Goal: Task Accomplishment & Management: Manage account settings

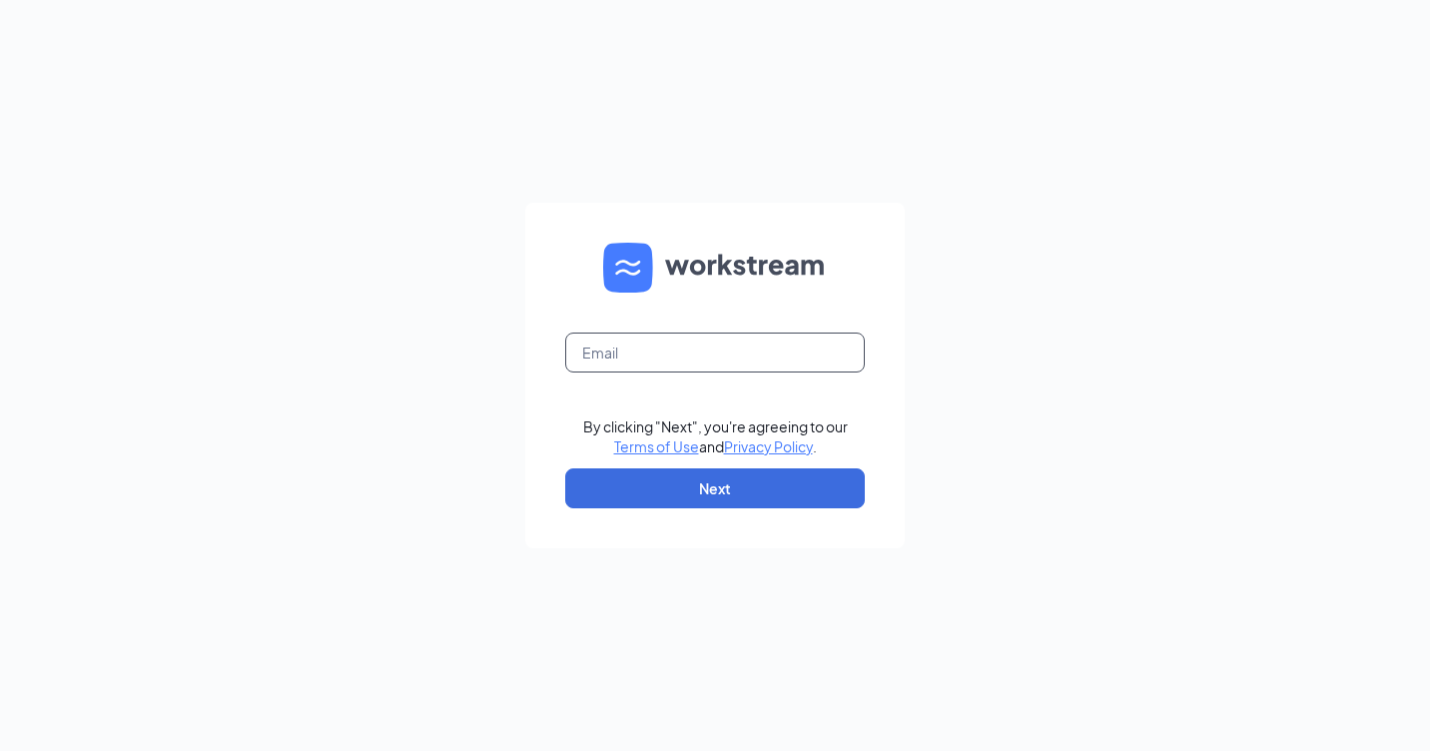
click at [807, 359] on input "text" at bounding box center [715, 352] width 300 height 40
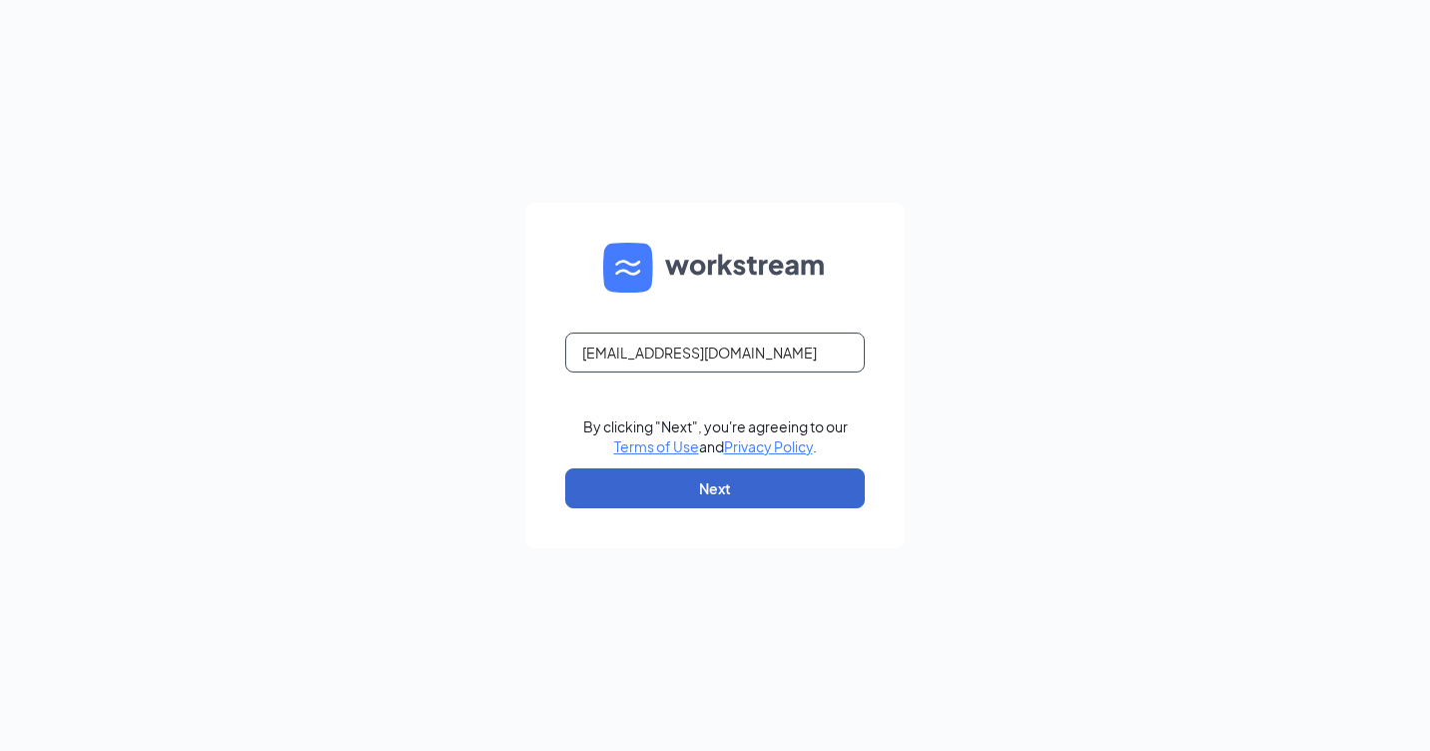
type input "[EMAIL_ADDRESS][DOMAIN_NAME]"
click at [816, 475] on button "Next" at bounding box center [715, 488] width 300 height 40
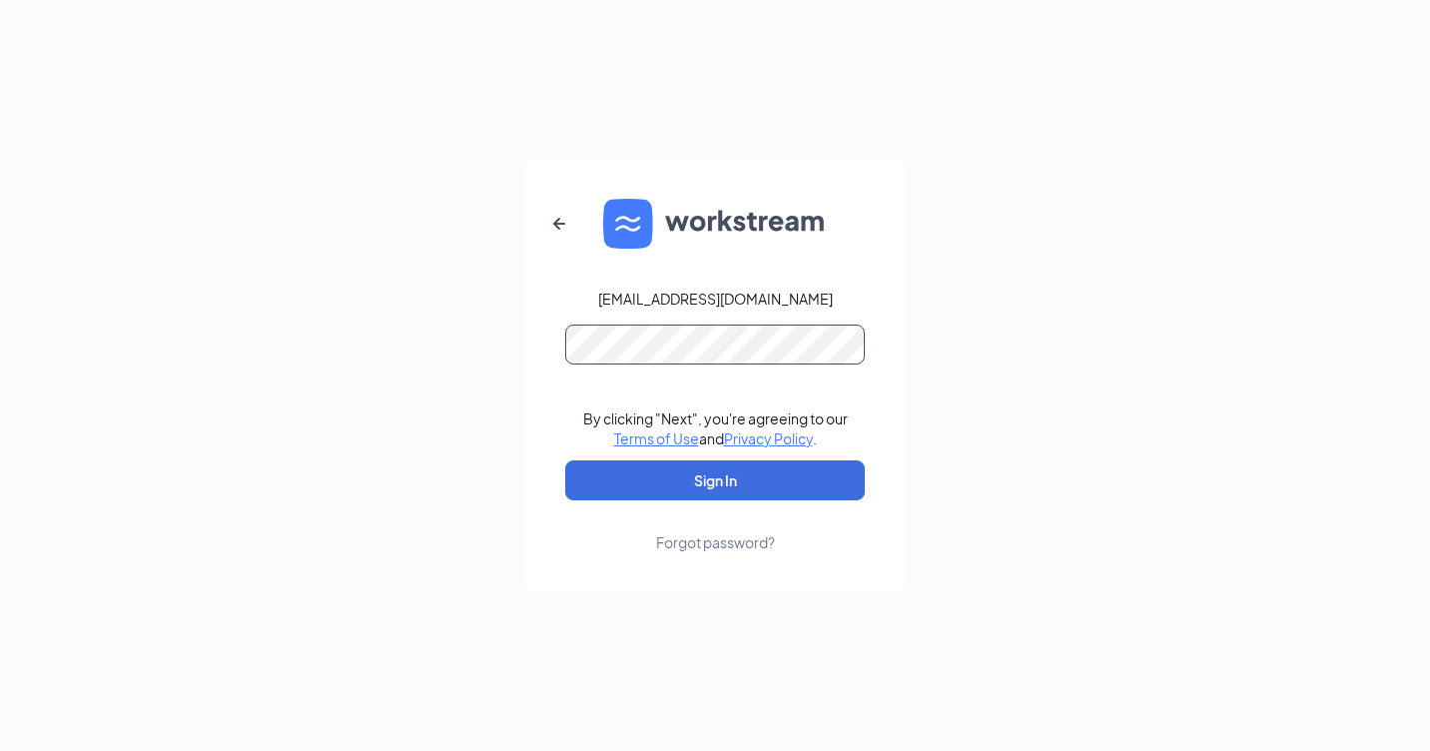
click at [565, 460] on button "Sign In" at bounding box center [715, 480] width 300 height 40
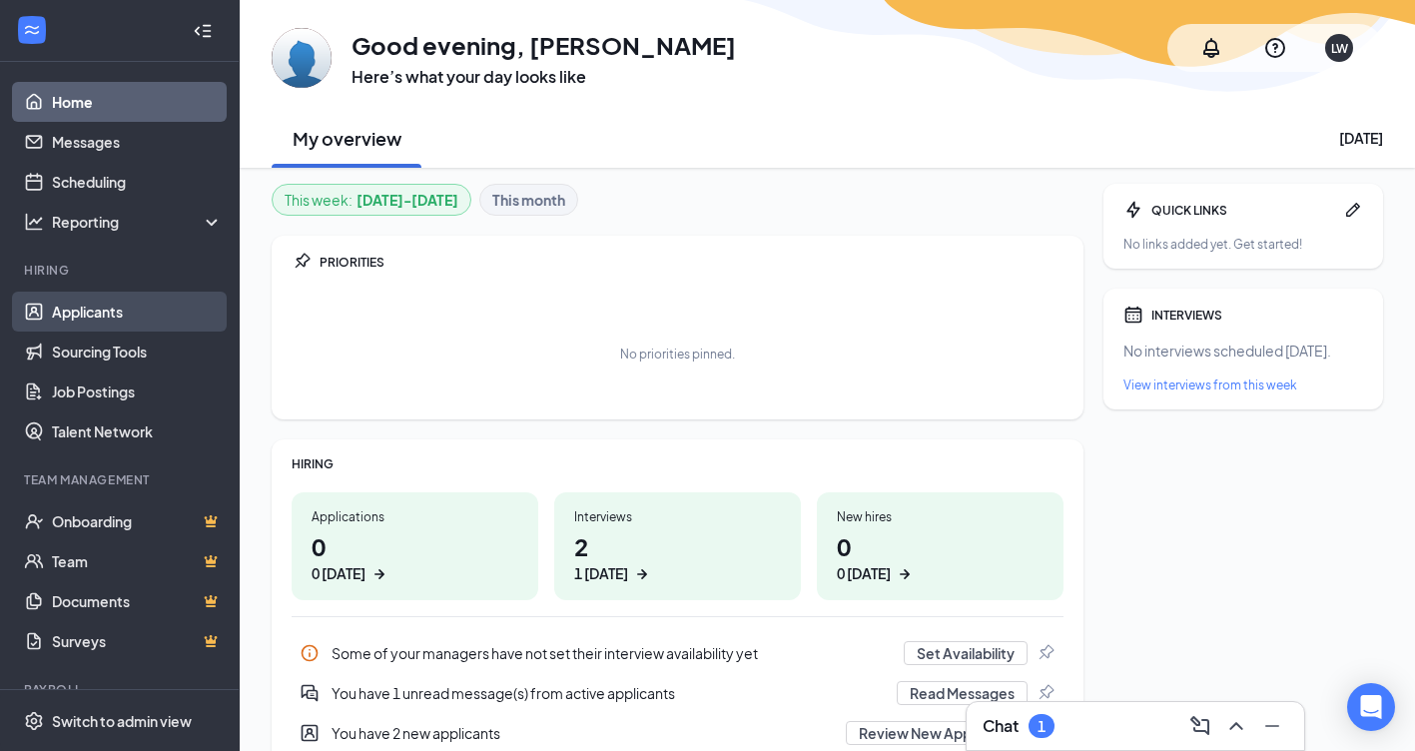
click at [110, 299] on link "Applicants" at bounding box center [137, 312] width 171 height 40
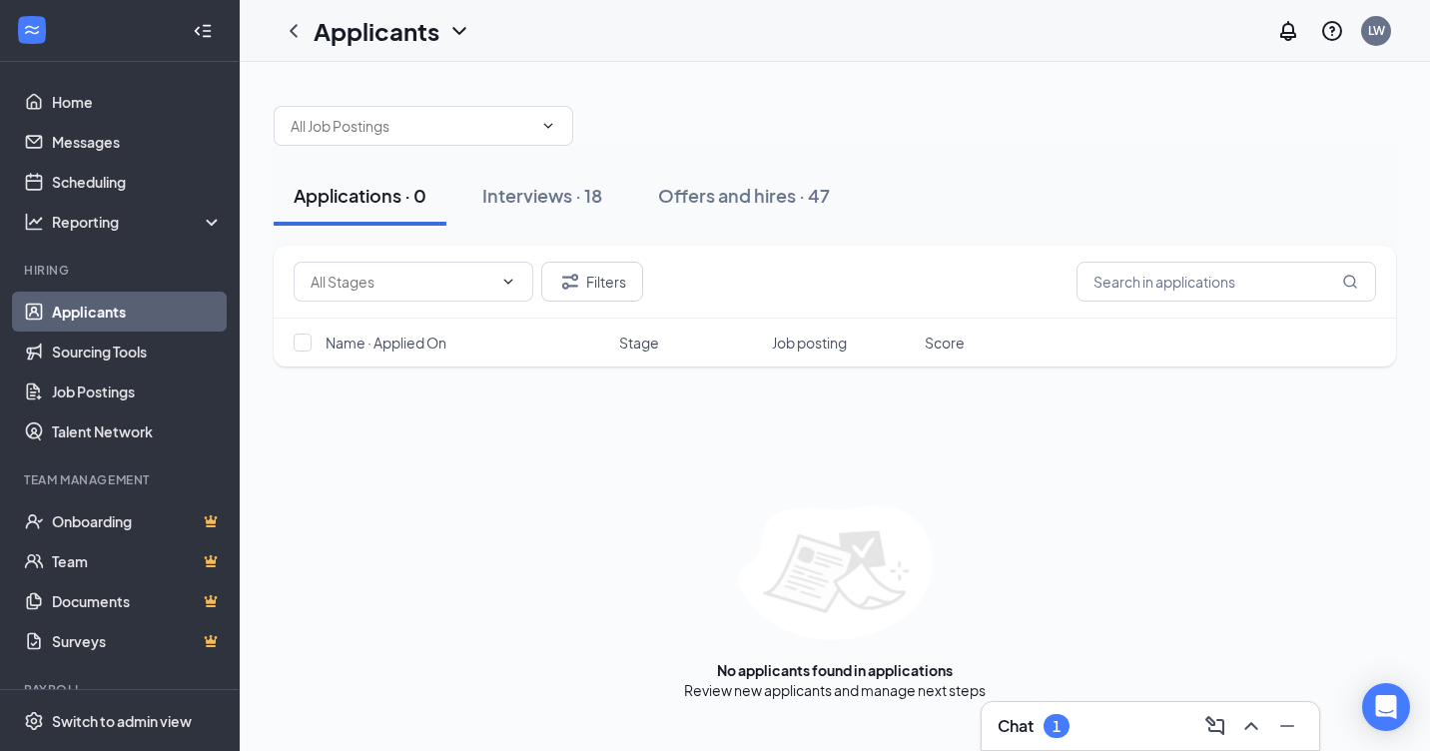
click at [1099, 721] on div "Chat 1" at bounding box center [1150, 726] width 306 height 32
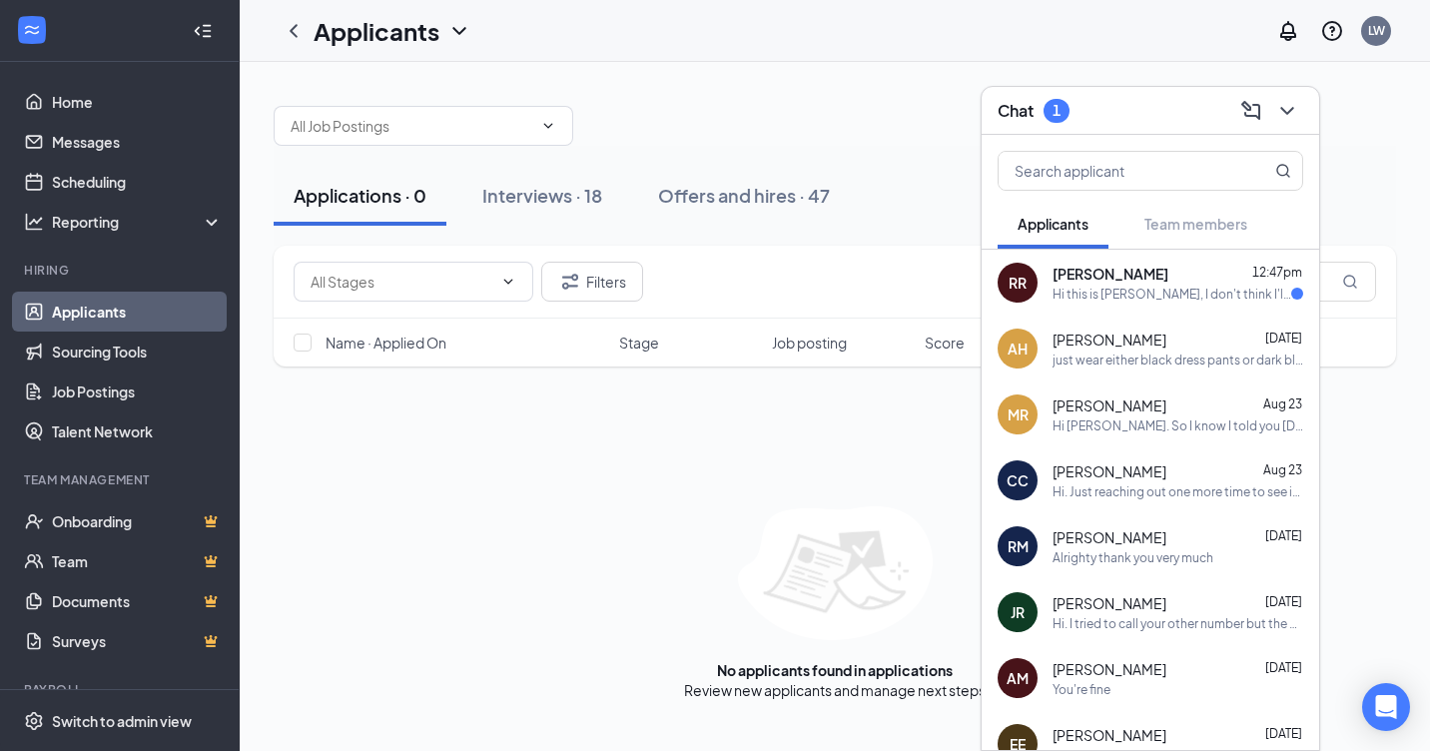
click at [1083, 294] on div "Hi this is [PERSON_NAME], I don't think I'll be able to get something worked ou…" at bounding box center [1171, 294] width 239 height 17
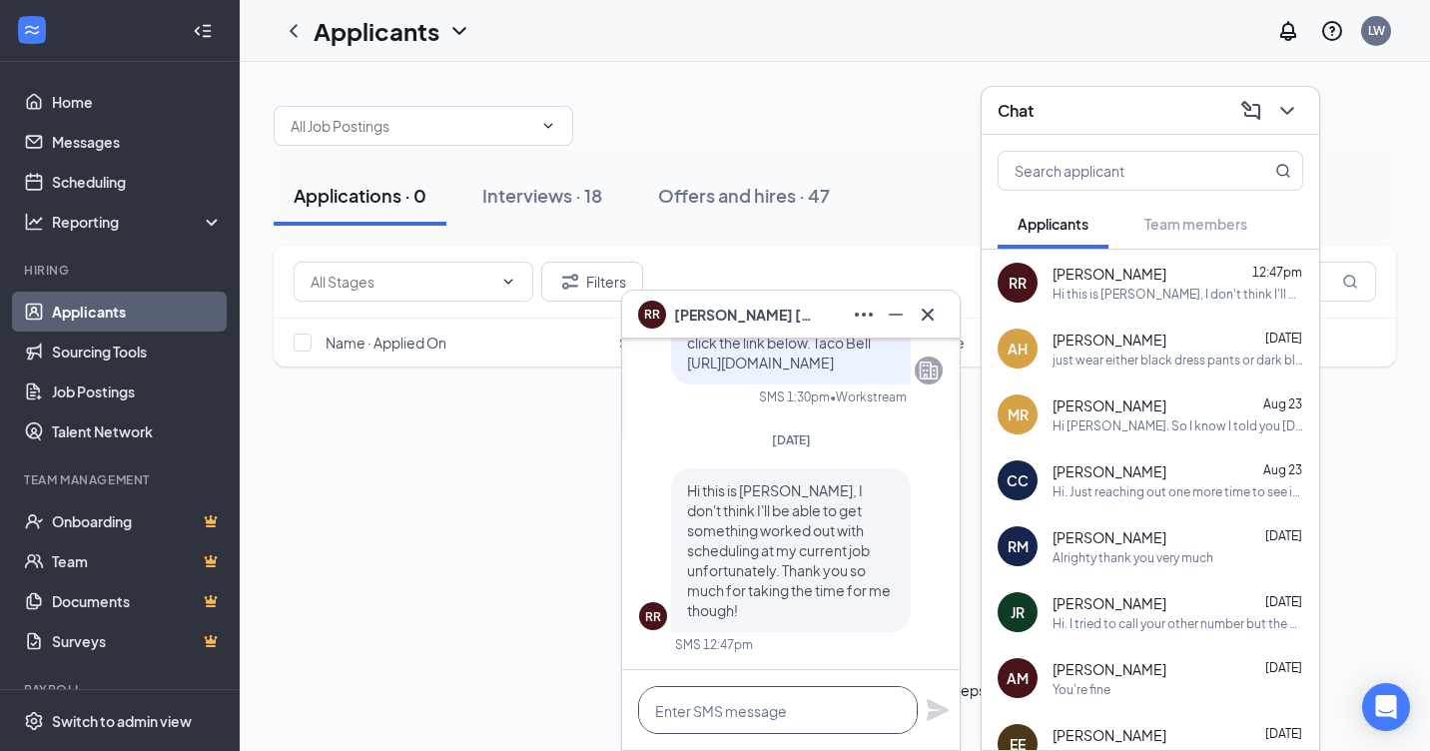
click at [768, 700] on textarea at bounding box center [778, 710] width 280 height 48
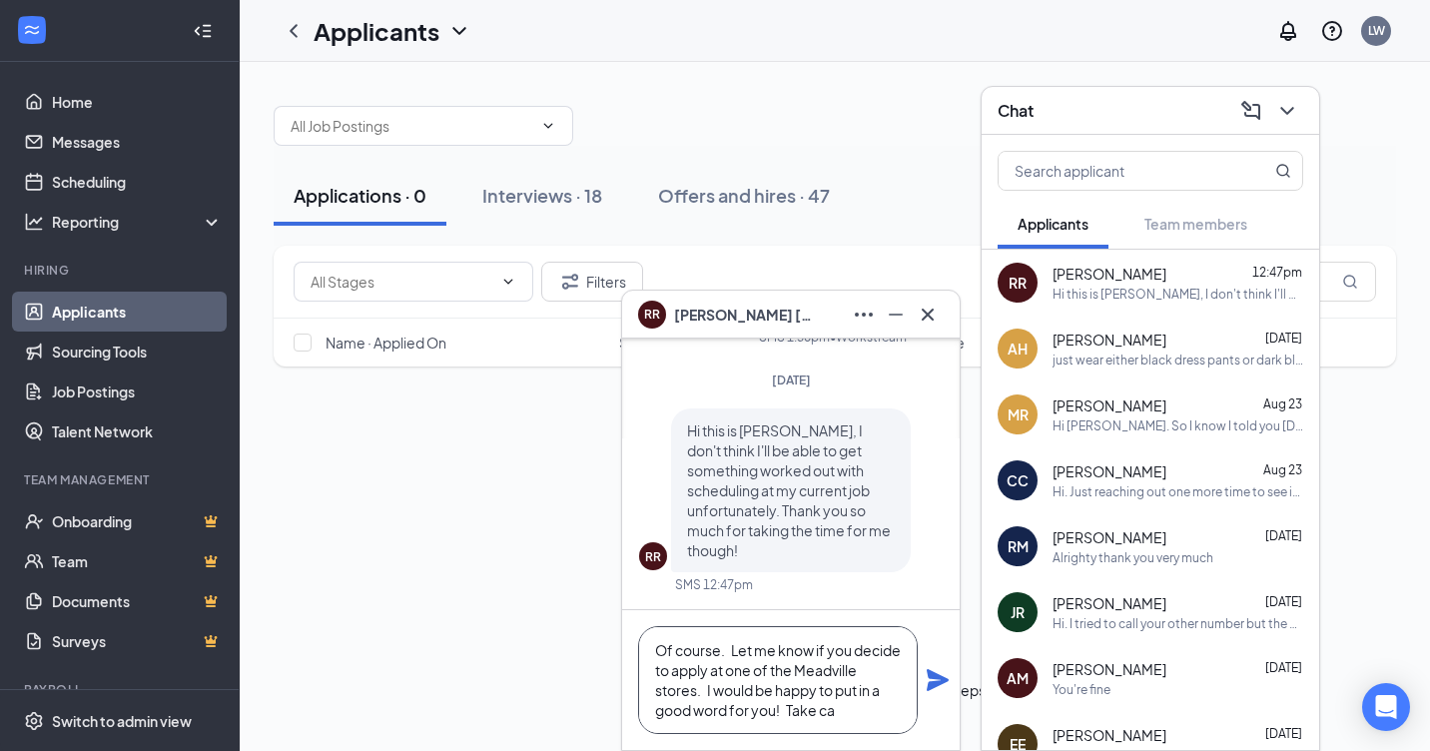
scroll to position [21, 0]
type textarea "Of course. Let me know if you decide to apply at one of the Meadville stores. I…"
click at [932, 693] on div "Of course. Let me know if you decide to apply at one of the Meadville stores. I…" at bounding box center [790, 680] width 337 height 140
click at [939, 690] on icon "Plane" at bounding box center [937, 680] width 24 height 24
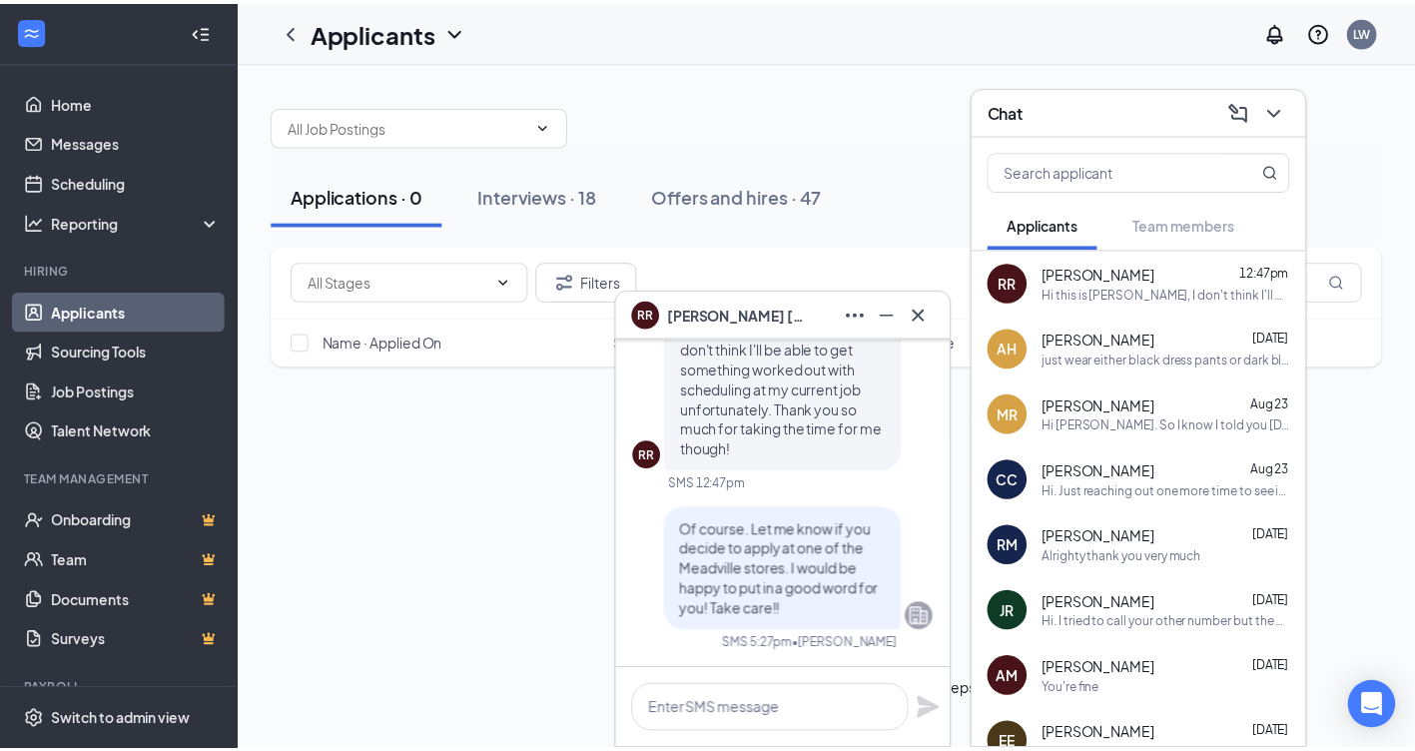
scroll to position [0, 0]
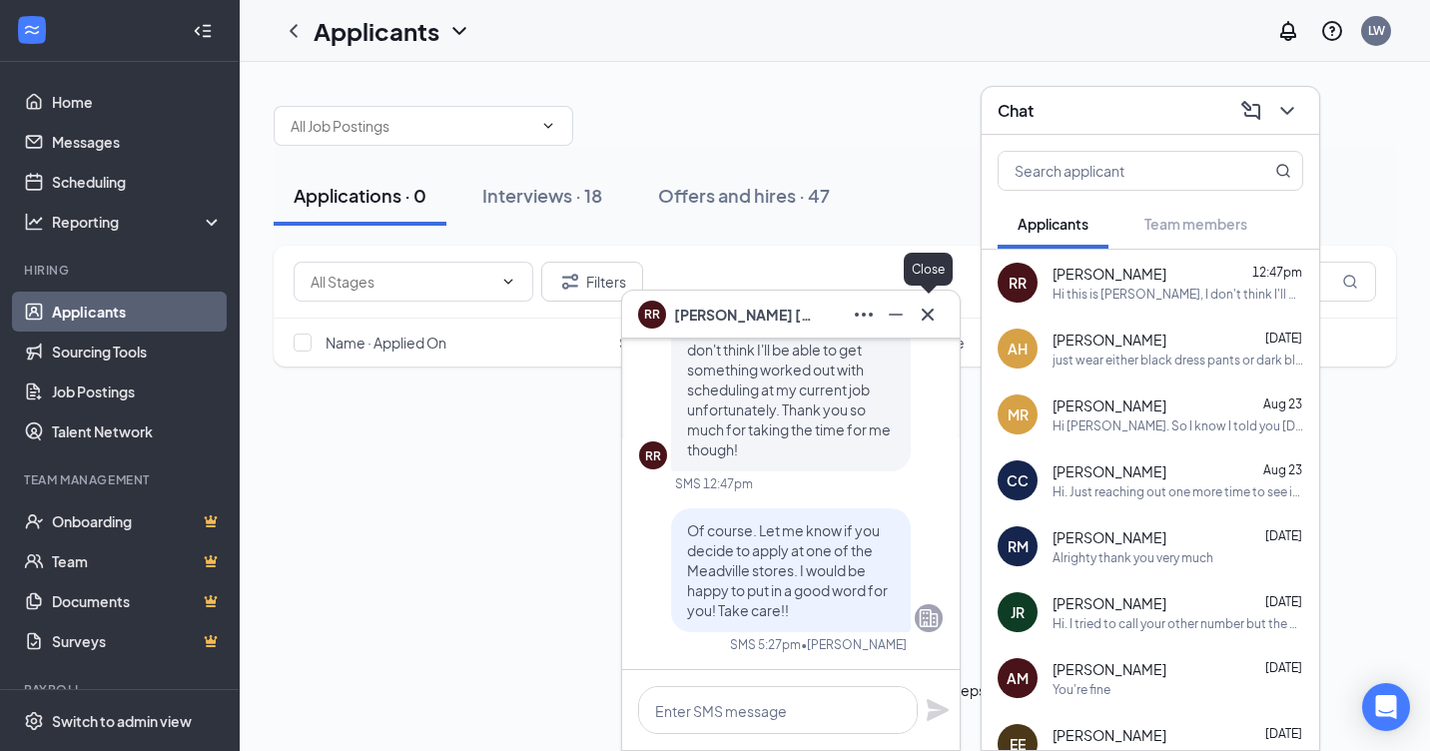
click at [924, 311] on icon "Cross" at bounding box center [927, 313] width 12 height 12
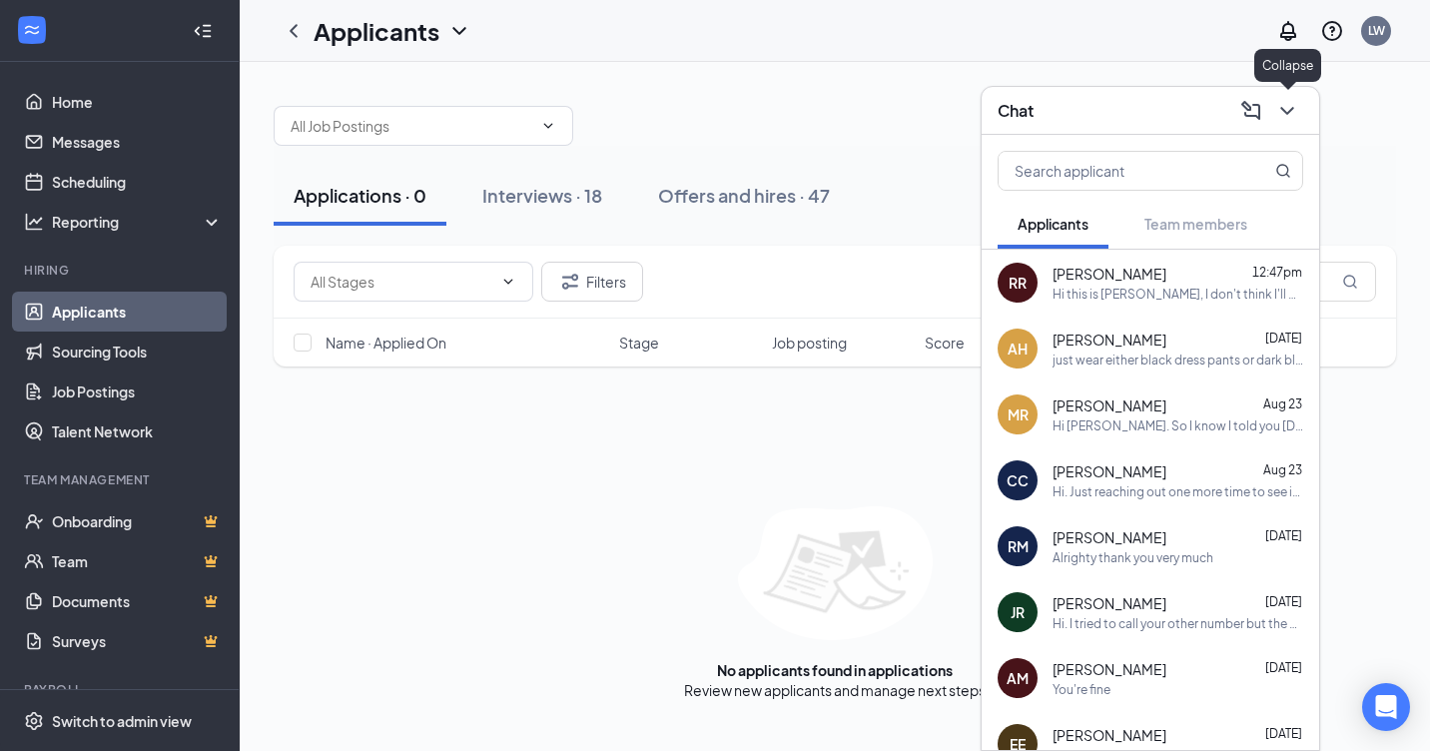
click at [1290, 104] on icon "ChevronDown" at bounding box center [1287, 111] width 24 height 24
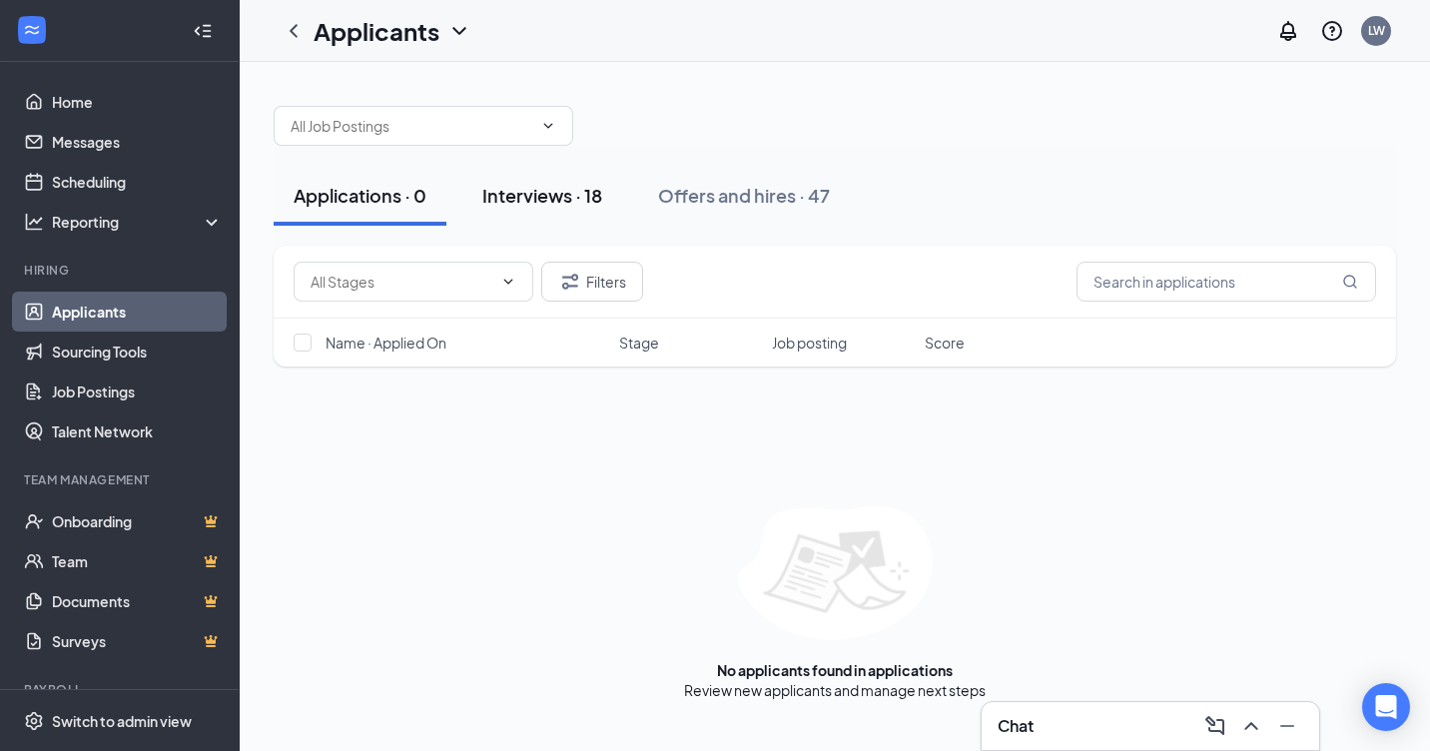
click at [525, 192] on div "Interviews · 18" at bounding box center [542, 195] width 120 height 25
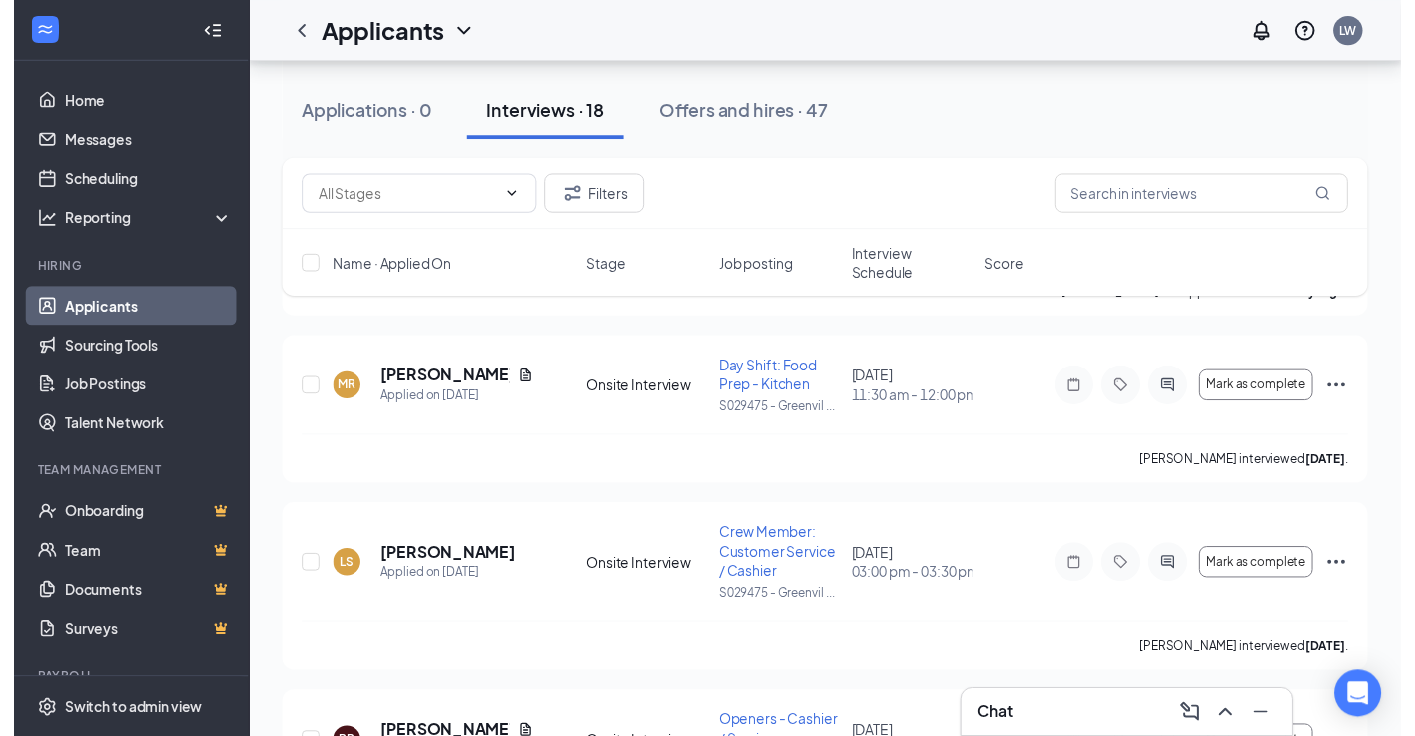
scroll to position [1897, 0]
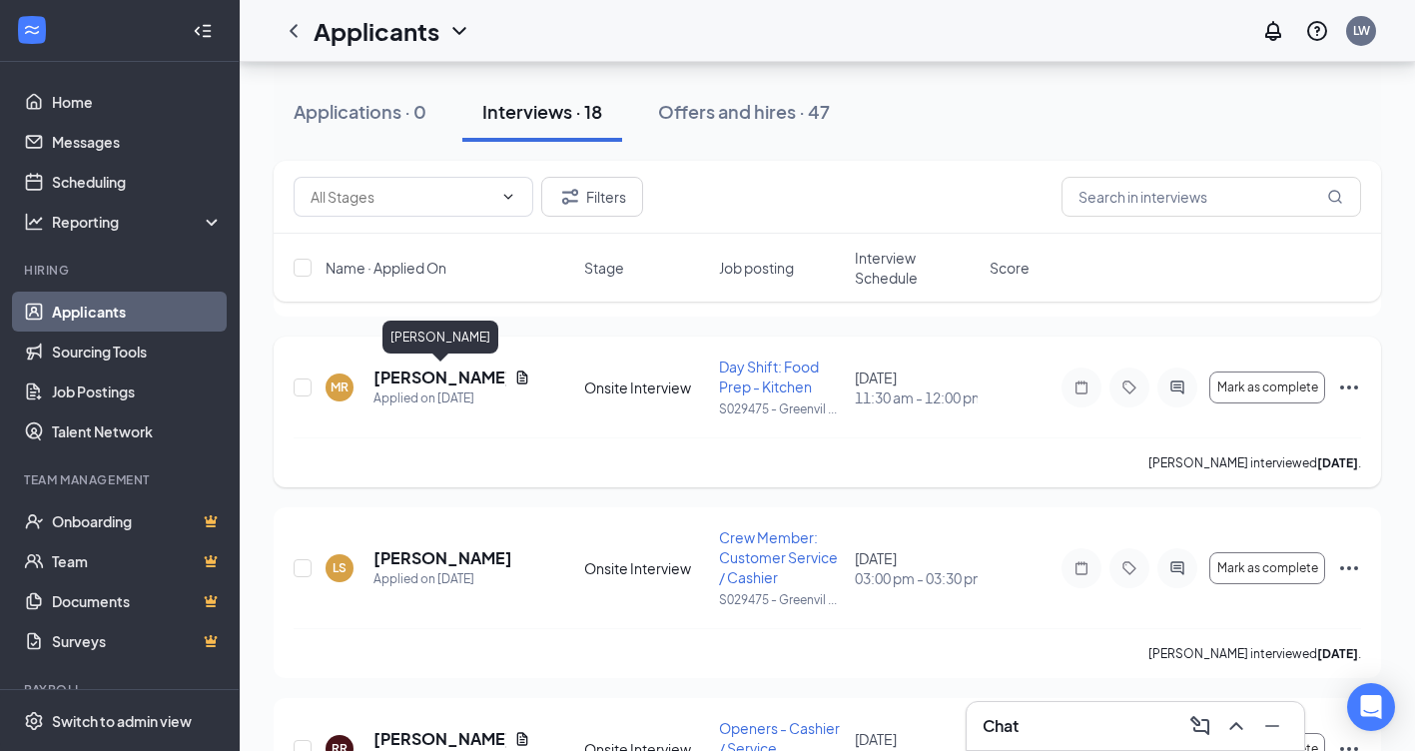
click at [474, 380] on h5 "[PERSON_NAME]" at bounding box center [439, 377] width 133 height 22
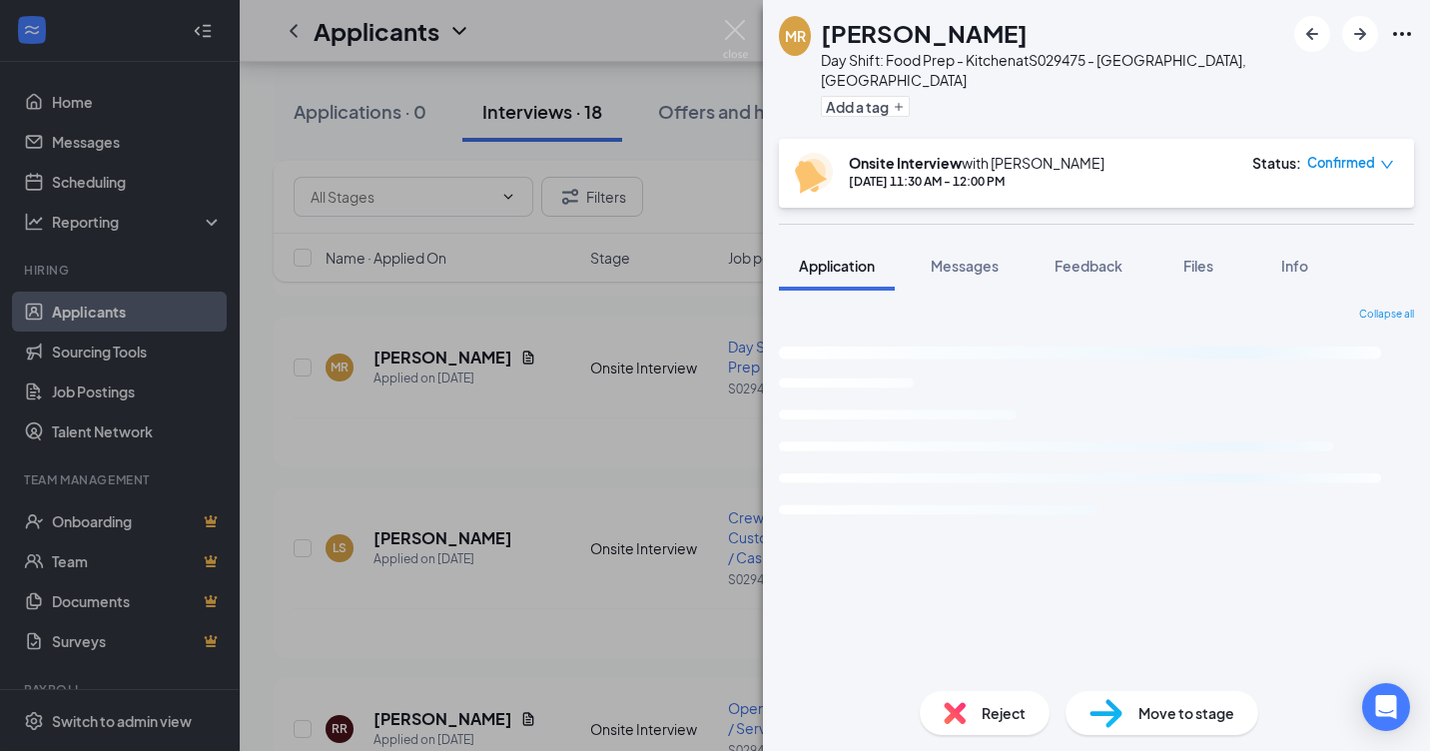
click at [1140, 723] on span "Move to stage" at bounding box center [1186, 713] width 96 height 22
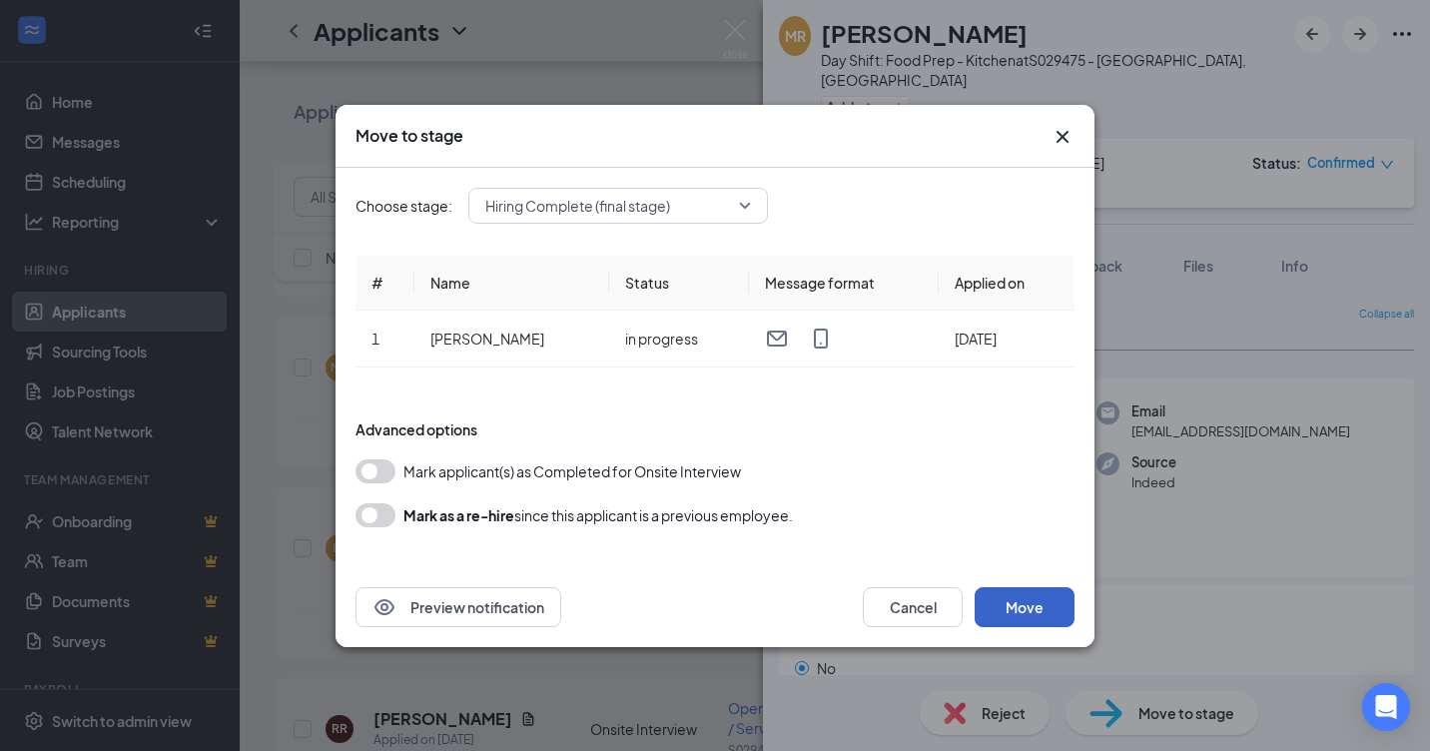
click at [1021, 598] on button "Move" at bounding box center [1024, 607] width 100 height 40
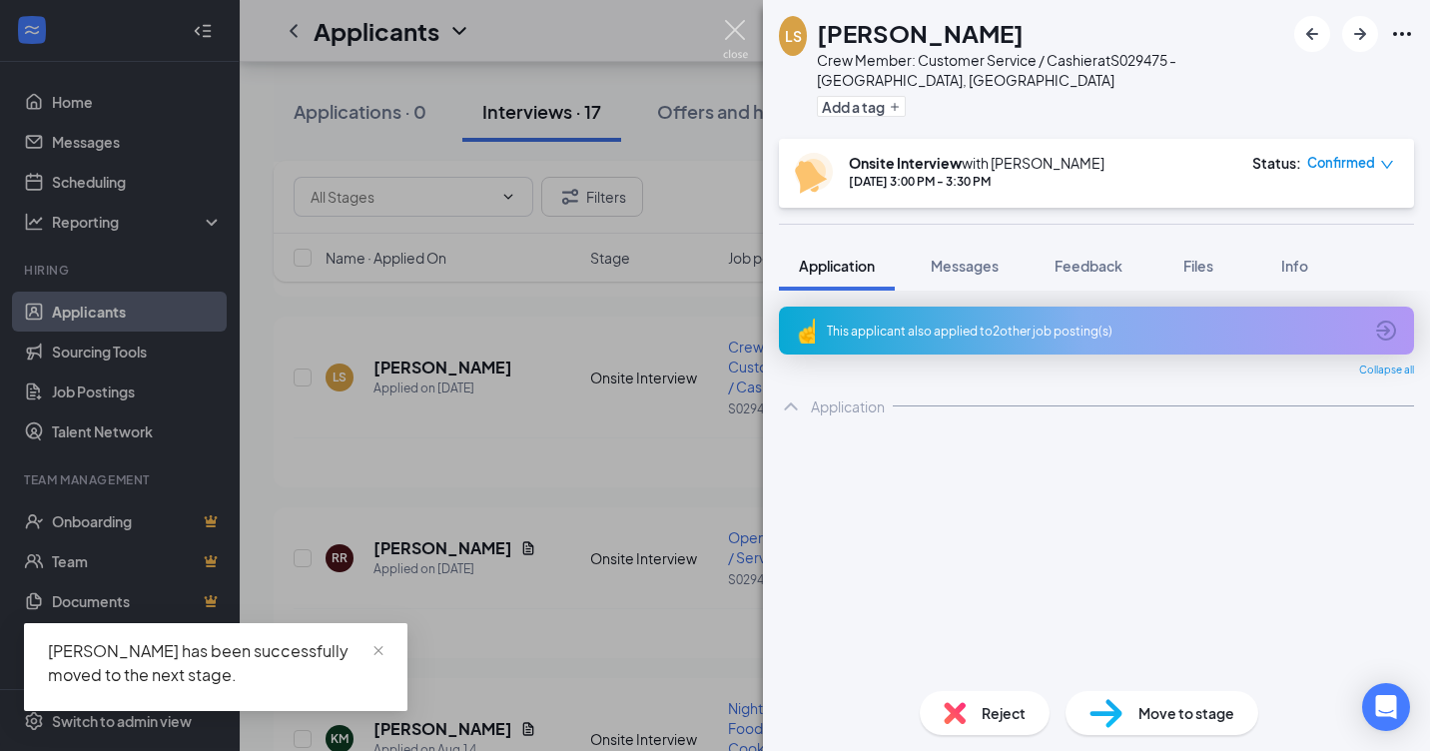
click at [734, 31] on img at bounding box center [735, 39] width 25 height 39
